Goal: Navigation & Orientation: Understand site structure

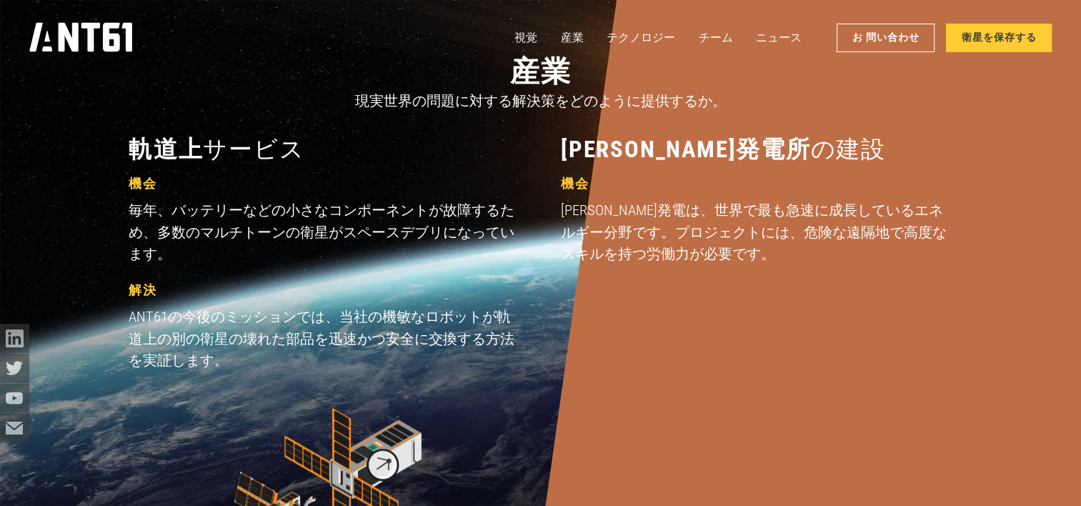
scroll to position [1327, 0]
click at [569, 41] on link "産業" at bounding box center [572, 38] width 23 height 29
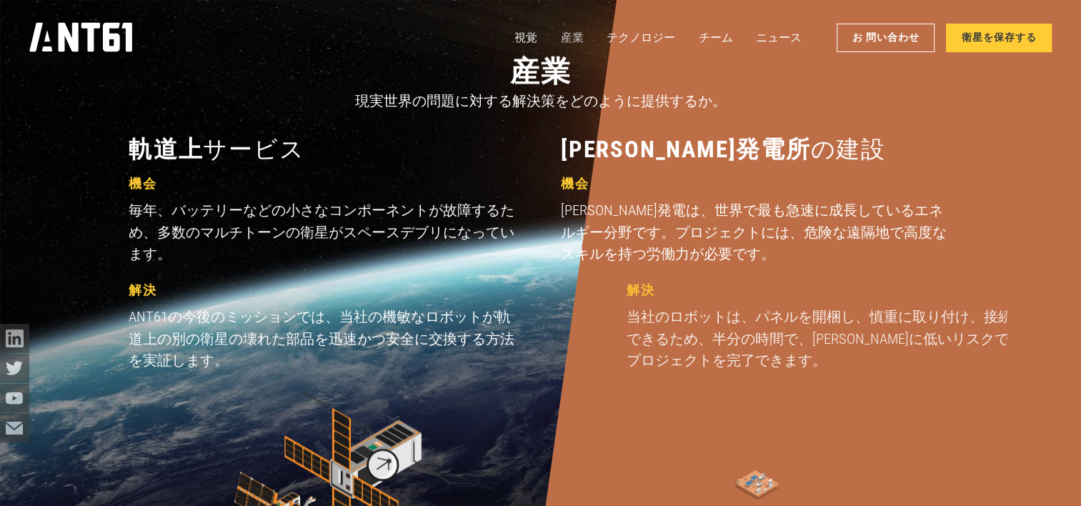
scroll to position [1502, 0]
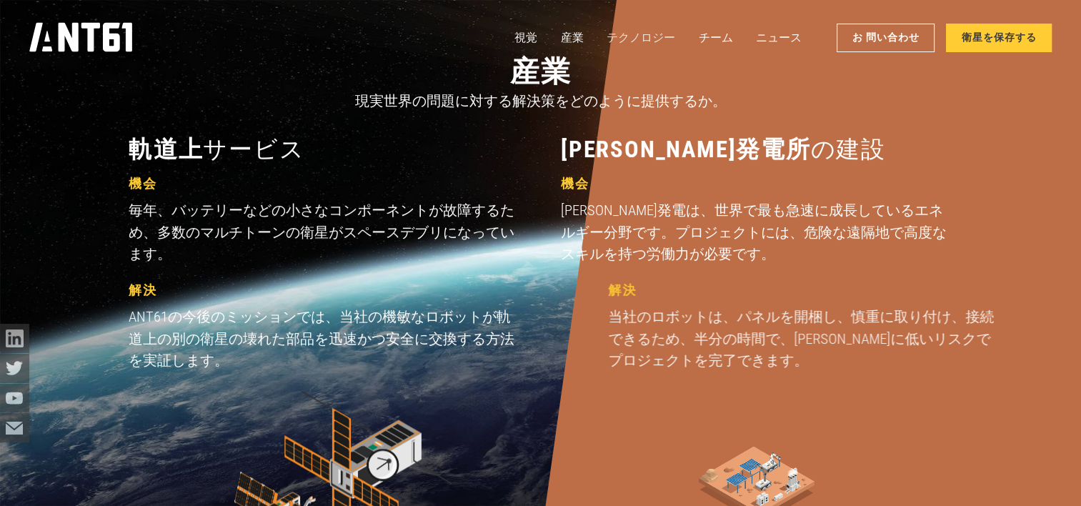
click at [620, 35] on link "テクノロジー" at bounding box center [641, 38] width 69 height 29
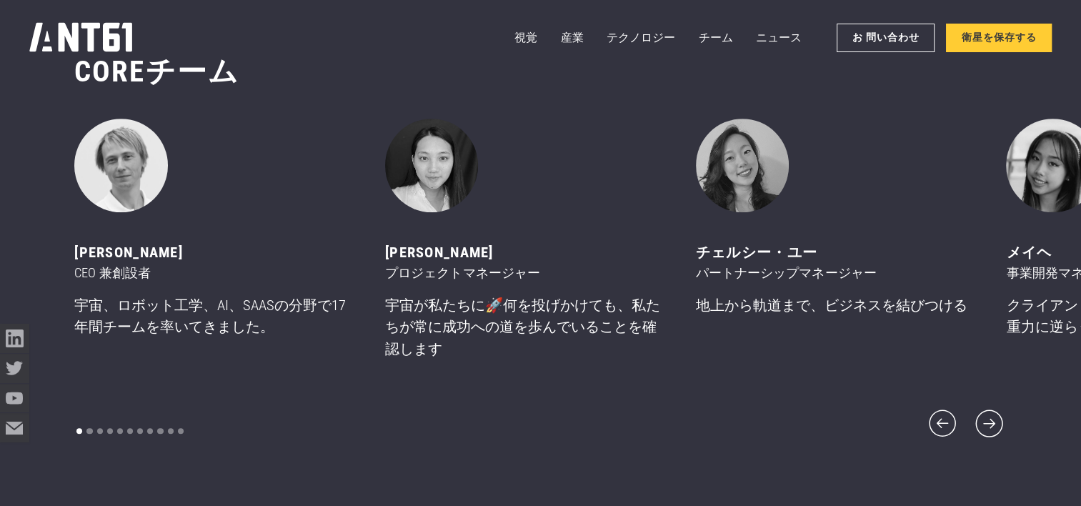
scroll to position [6061, 0]
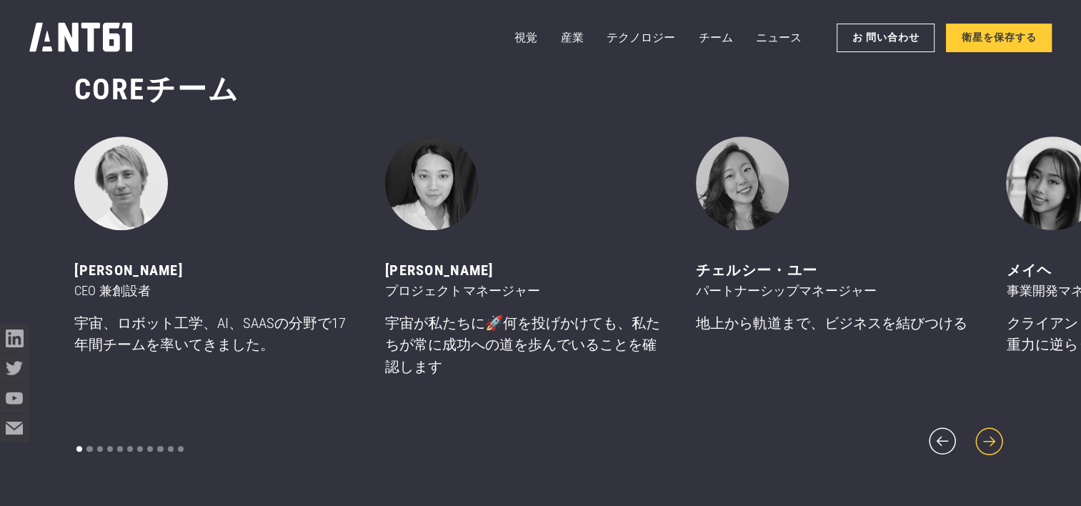
click at [986, 437] on icon "次のスライド" at bounding box center [989, 441] width 35 height 35
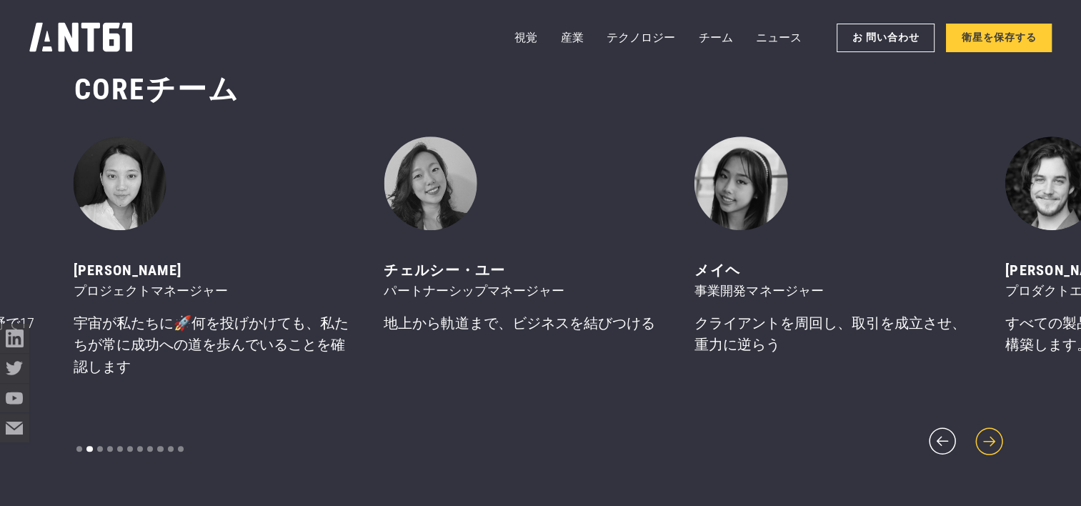
click at [986, 437] on icon "次のスライド" at bounding box center [989, 441] width 35 height 35
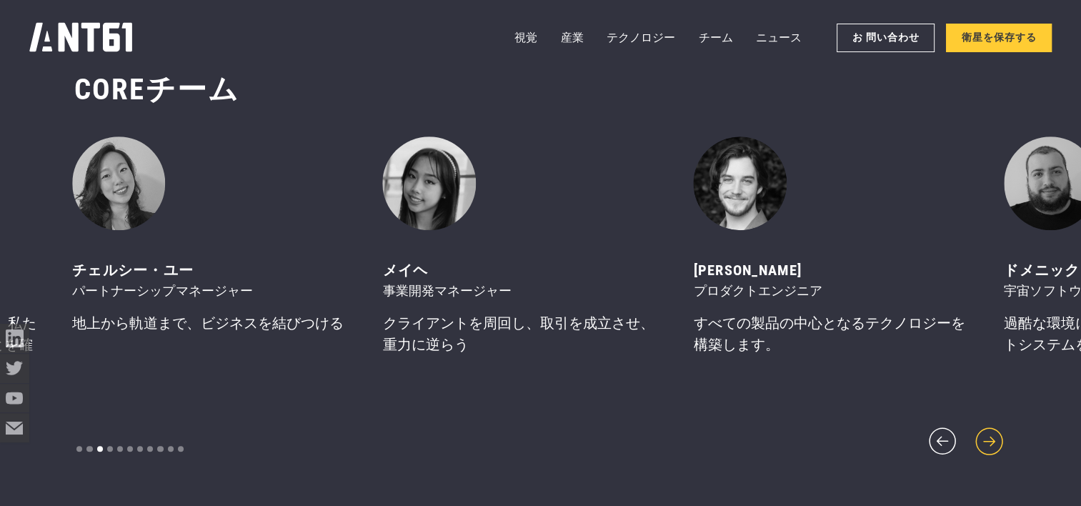
click at [986, 437] on icon "次のスライド" at bounding box center [989, 441] width 35 height 35
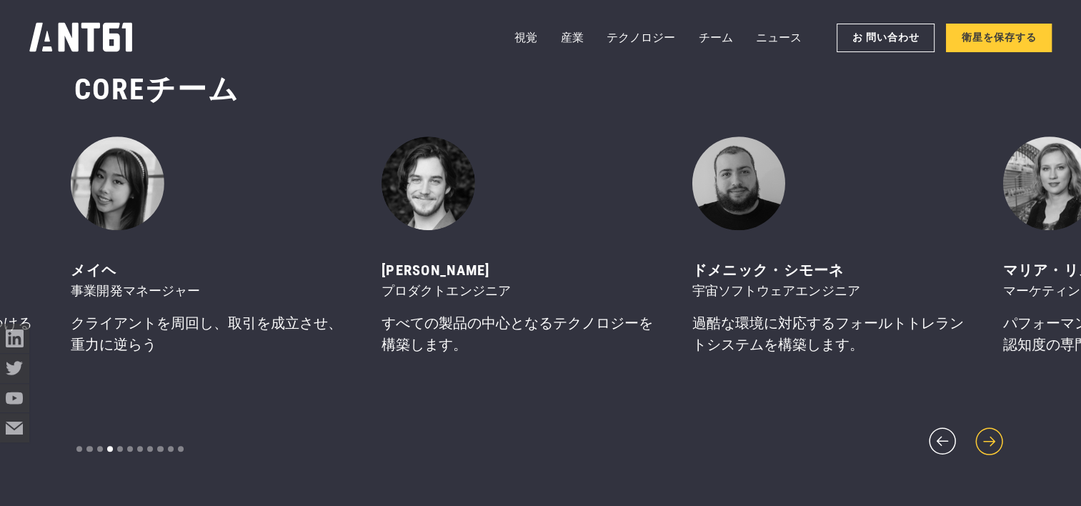
click at [986, 437] on icon "次のスライド" at bounding box center [989, 441] width 35 height 35
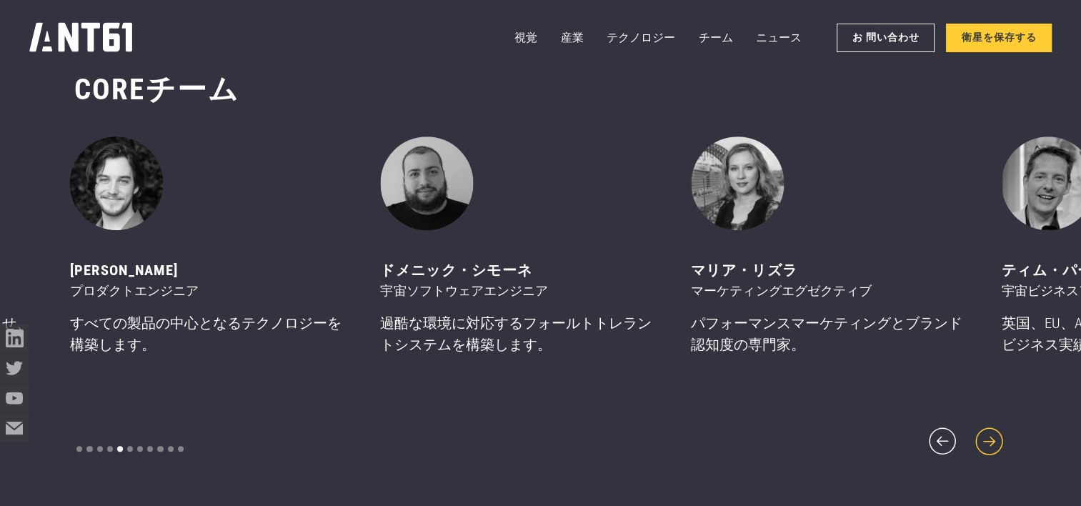
click at [986, 437] on icon "次のスライド" at bounding box center [989, 441] width 35 height 35
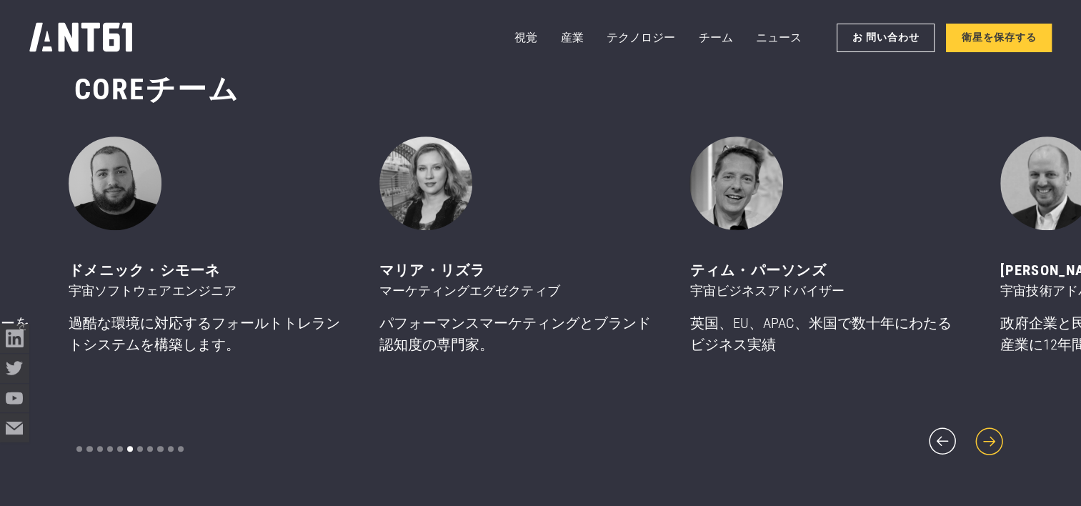
click at [986, 437] on icon "次のスライド" at bounding box center [989, 441] width 35 height 35
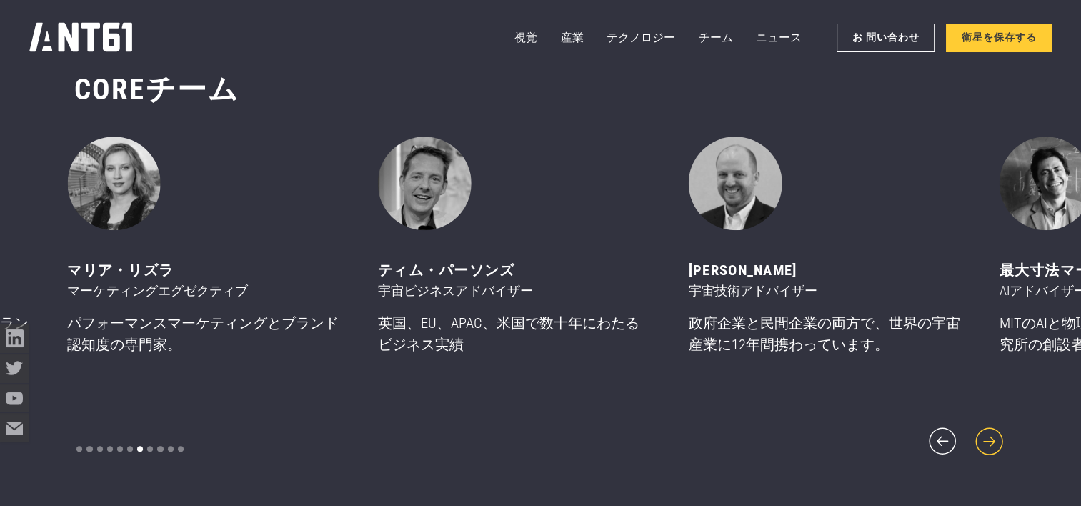
click at [986, 437] on icon "次のスライド" at bounding box center [989, 441] width 35 height 35
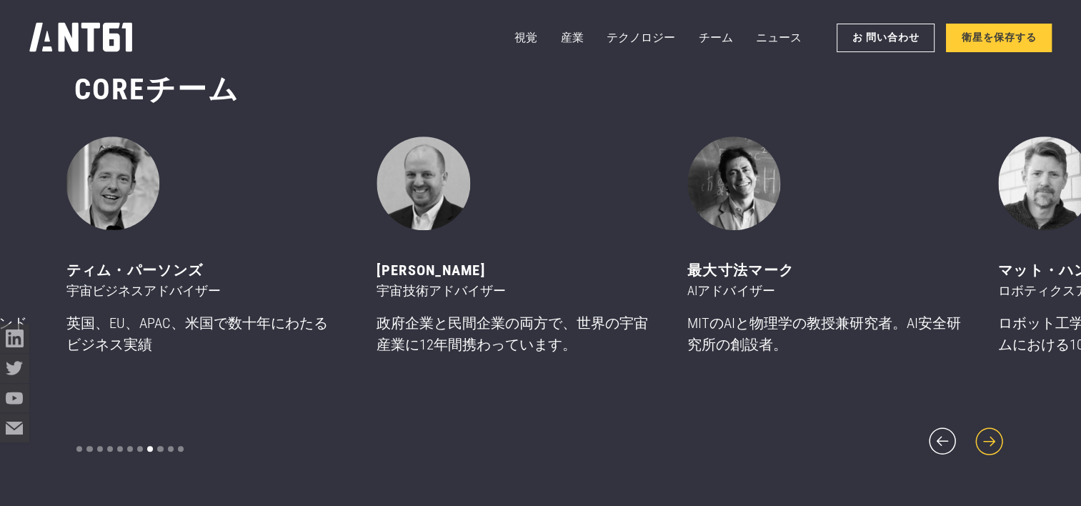
click at [986, 437] on icon "次のスライド" at bounding box center [989, 441] width 35 height 35
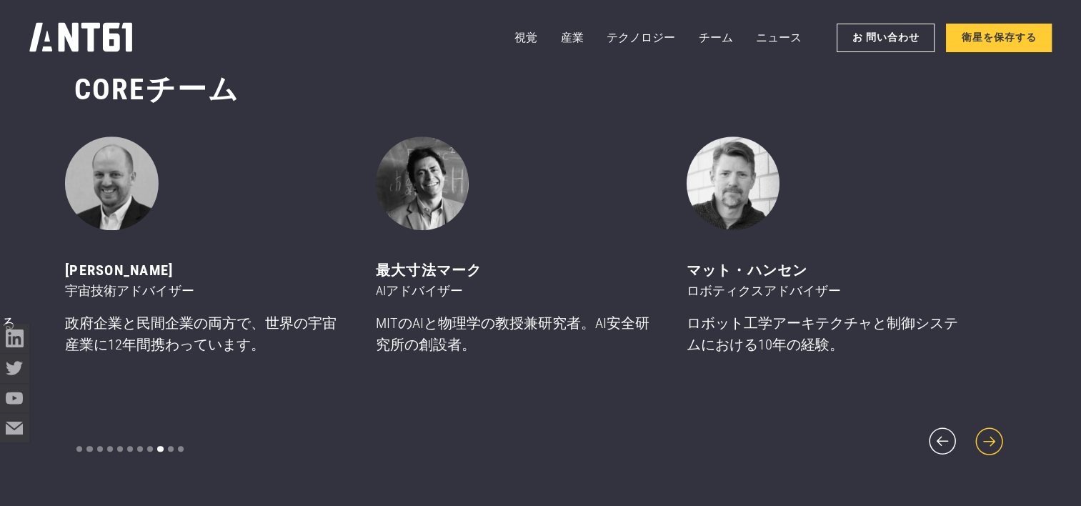
click at [986, 437] on icon "次のスライド" at bounding box center [989, 441] width 35 height 35
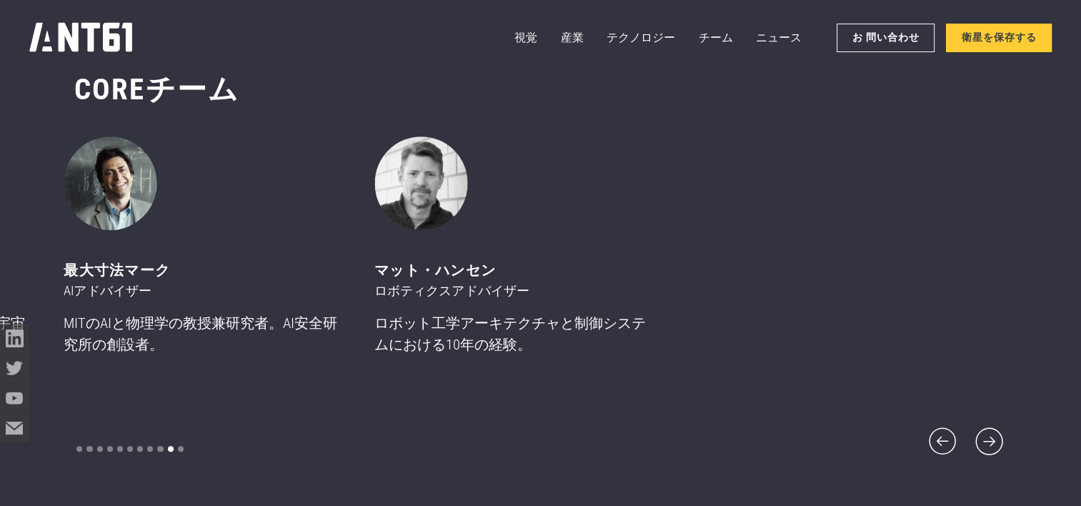
click at [137, 202] on img "10 / 11" at bounding box center [110, 183] width 93 height 93
